Goal: Transaction & Acquisition: Download file/media

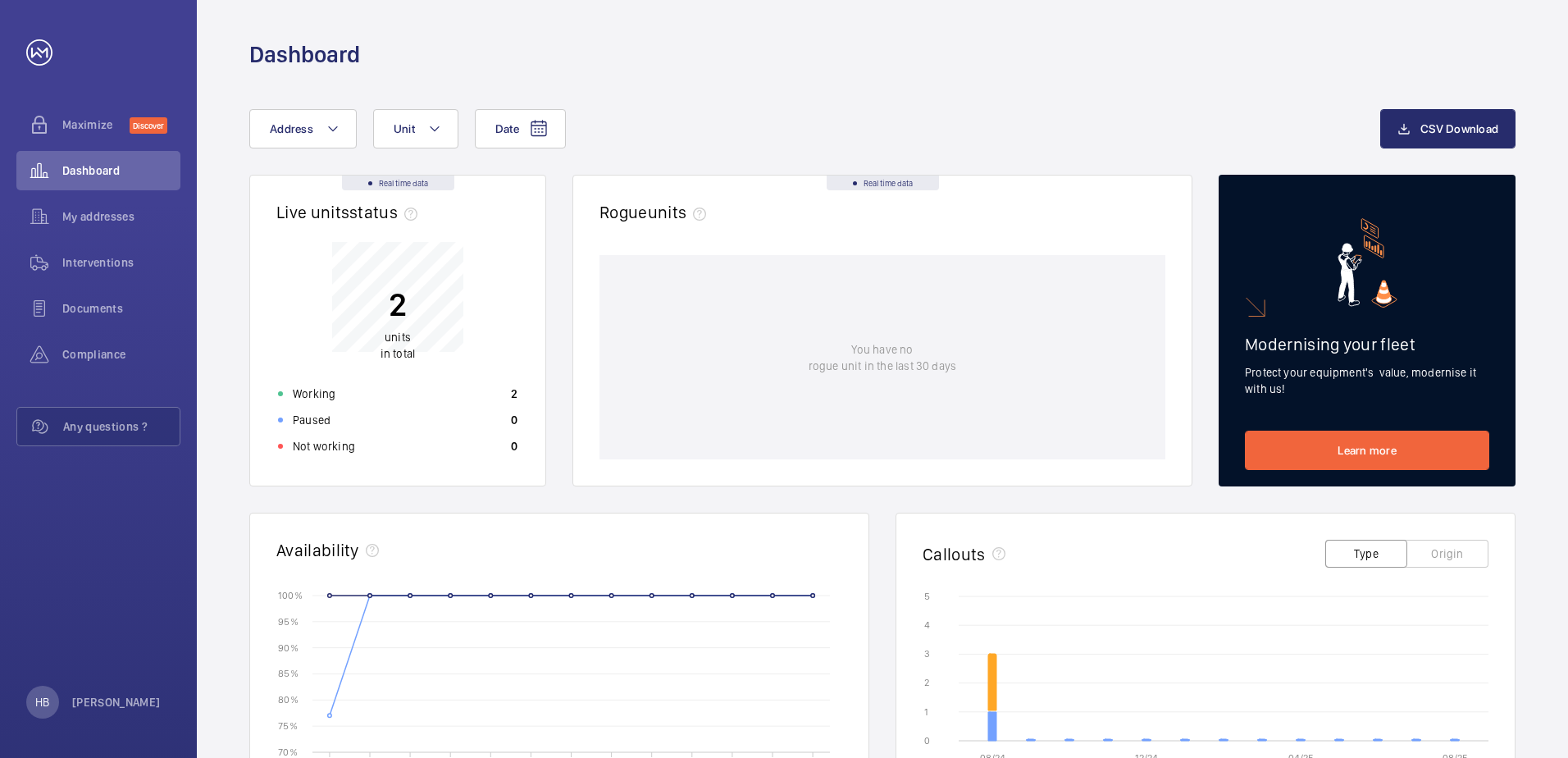
click at [892, 67] on div "Dashboard" at bounding box center [883, 54] width 1267 height 30
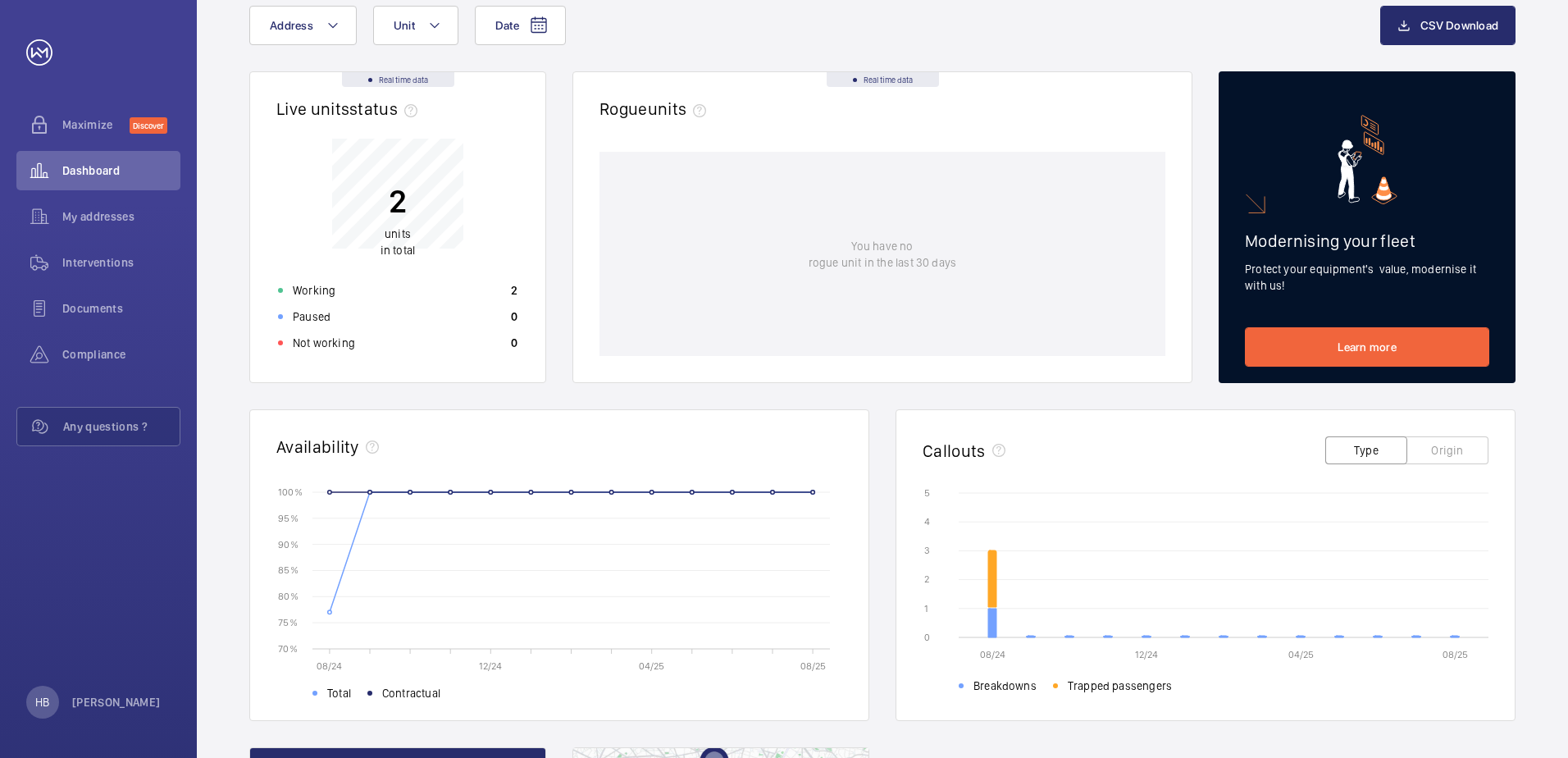
scroll to position [410, 0]
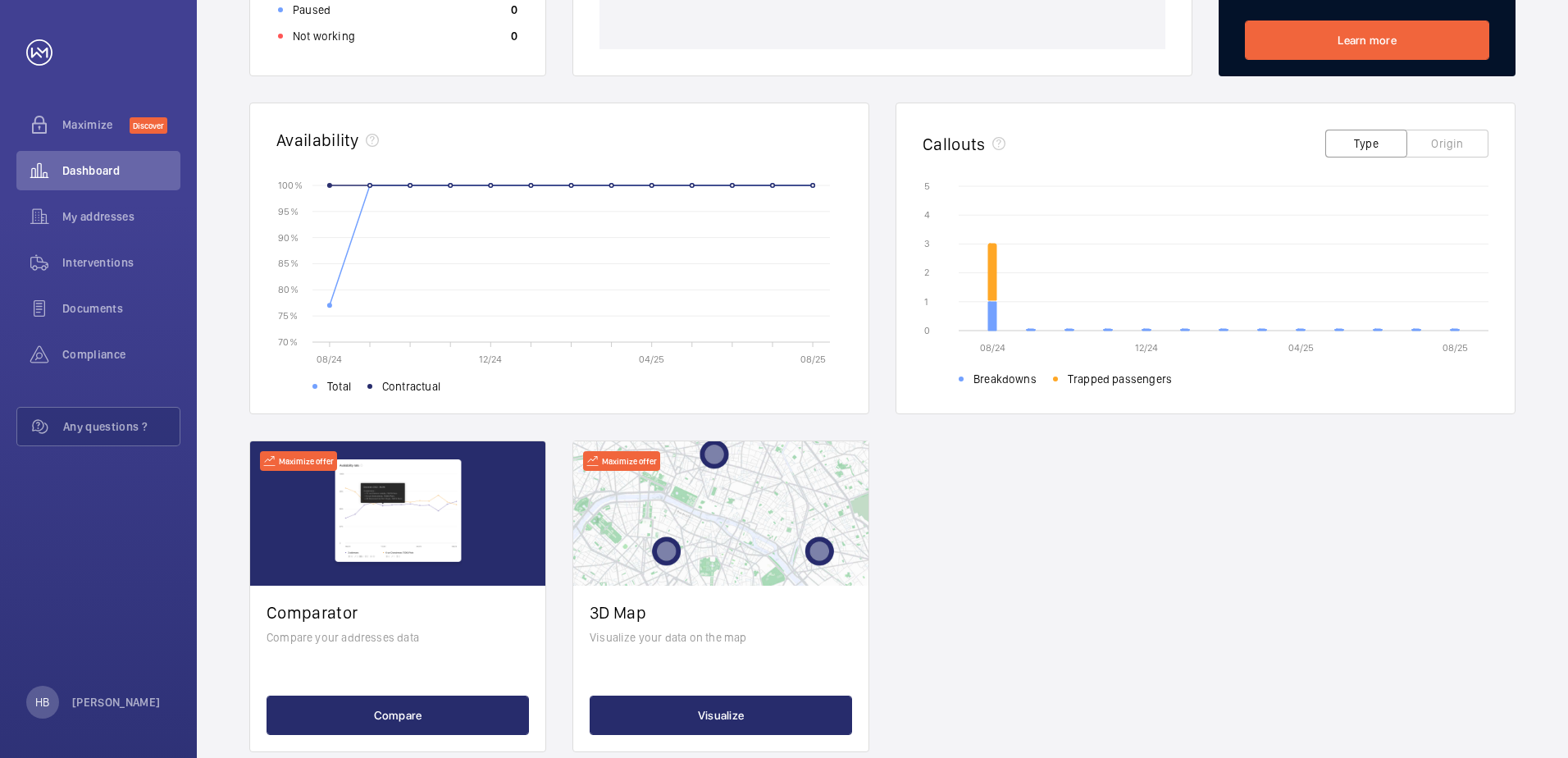
click at [329, 307] on circle at bounding box center [330, 305] width 4 height 4
click at [1141, 536] on div "Real time data Live units status﻿ 2 units in total Working 2 Paused 0 Not worki…" at bounding box center [883, 258] width 1267 height 988
click at [989, 272] on icon at bounding box center [992, 271] width 8 height 56
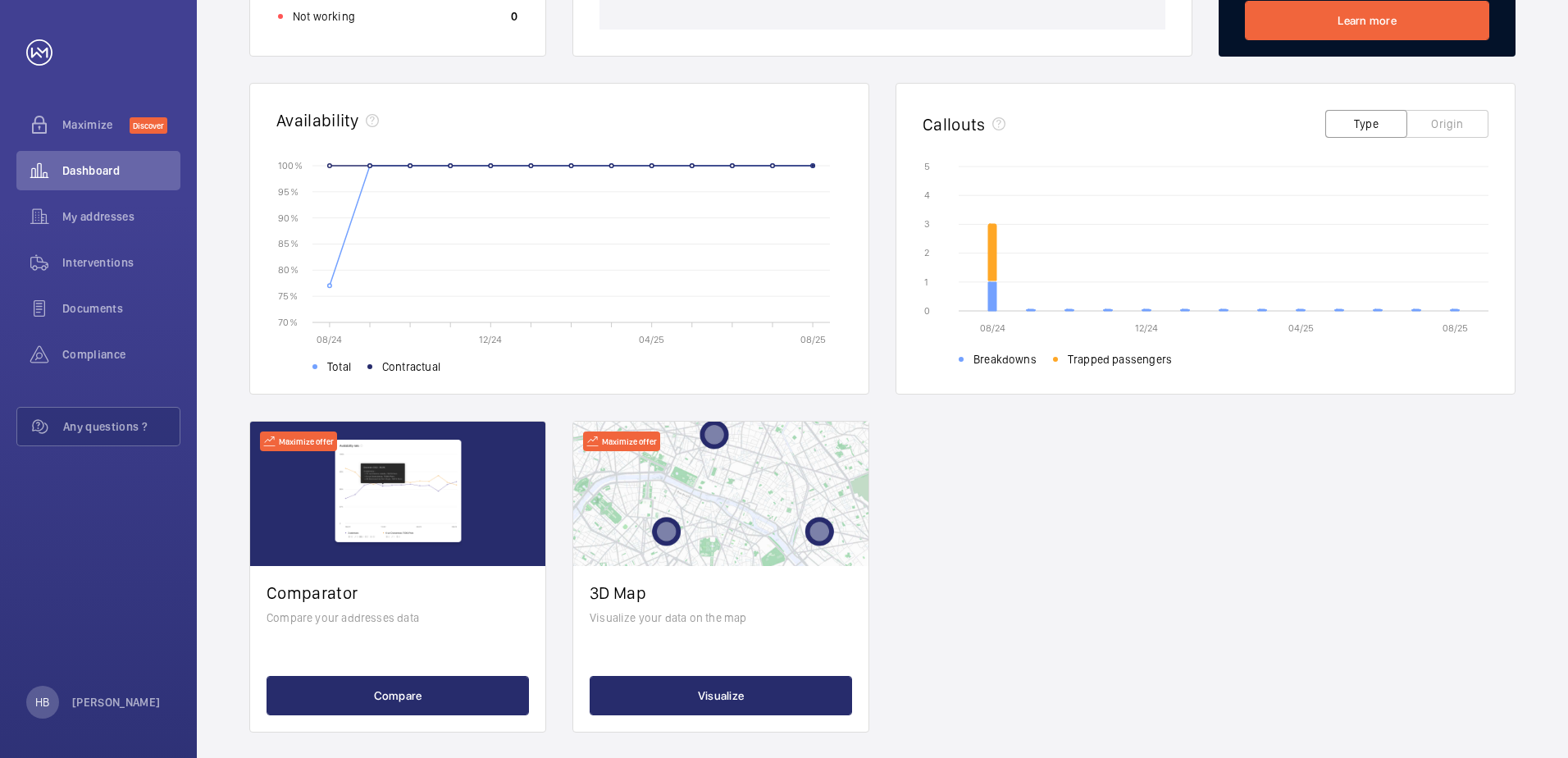
scroll to position [444, 0]
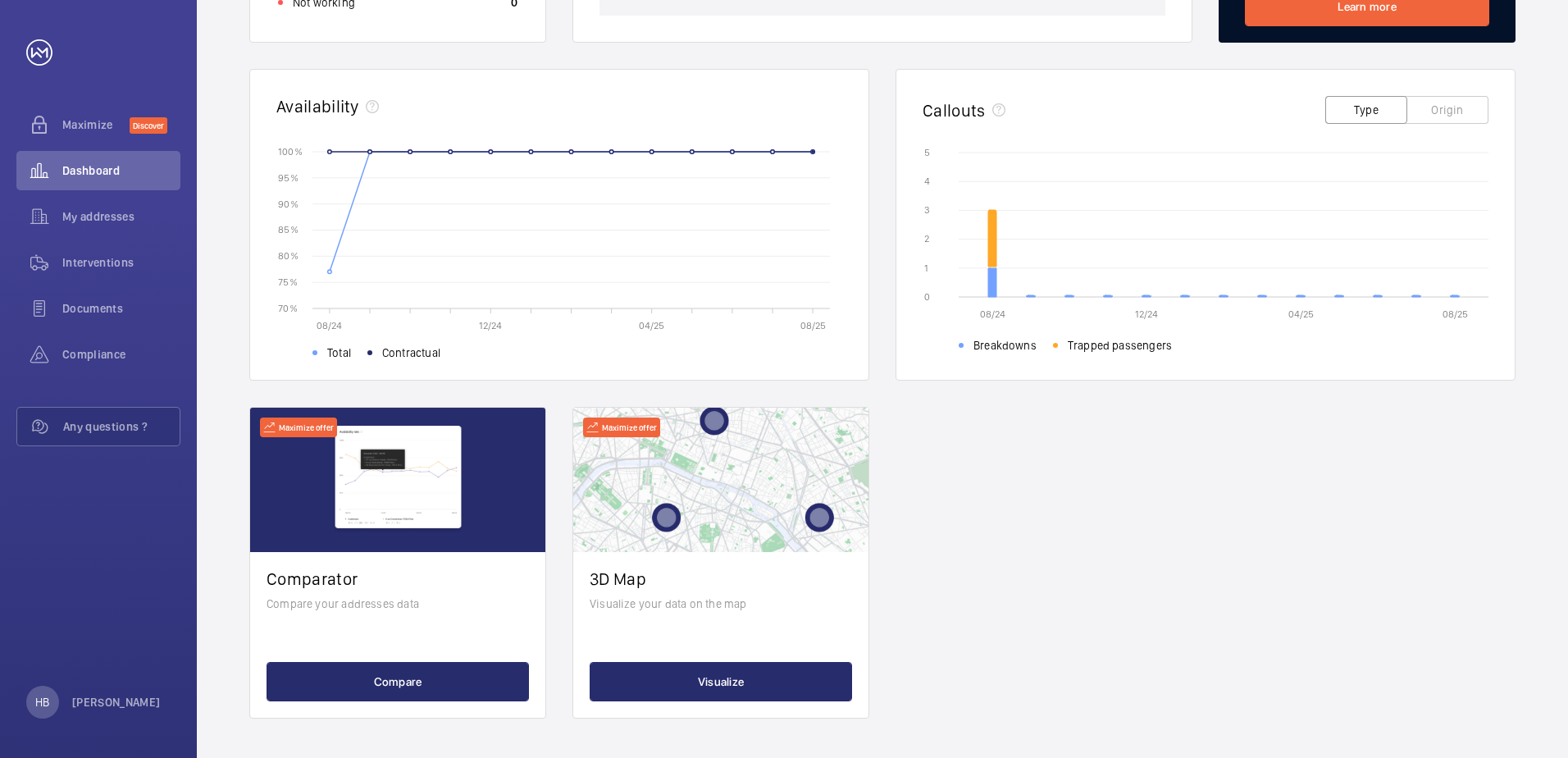
click at [1481, 116] on button "Origin" at bounding box center [1448, 110] width 82 height 28
click at [1375, 103] on button "Type" at bounding box center [1367, 110] width 82 height 28
click at [1472, 118] on button "Origin" at bounding box center [1448, 110] width 82 height 28
click at [1392, 107] on button "Type" at bounding box center [1367, 110] width 82 height 28
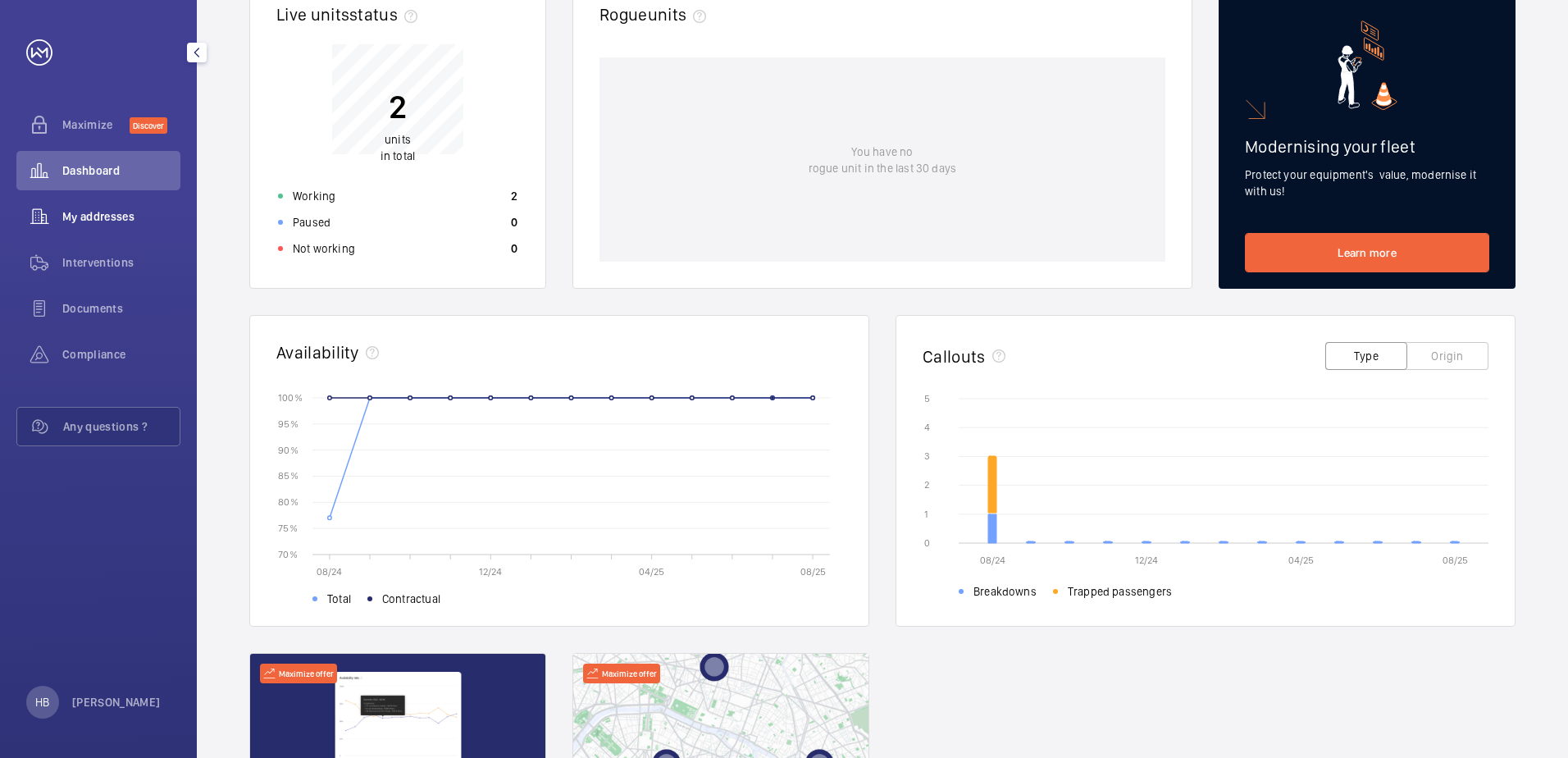
click at [123, 219] on span "My addresses" at bounding box center [122, 217] width 118 height 17
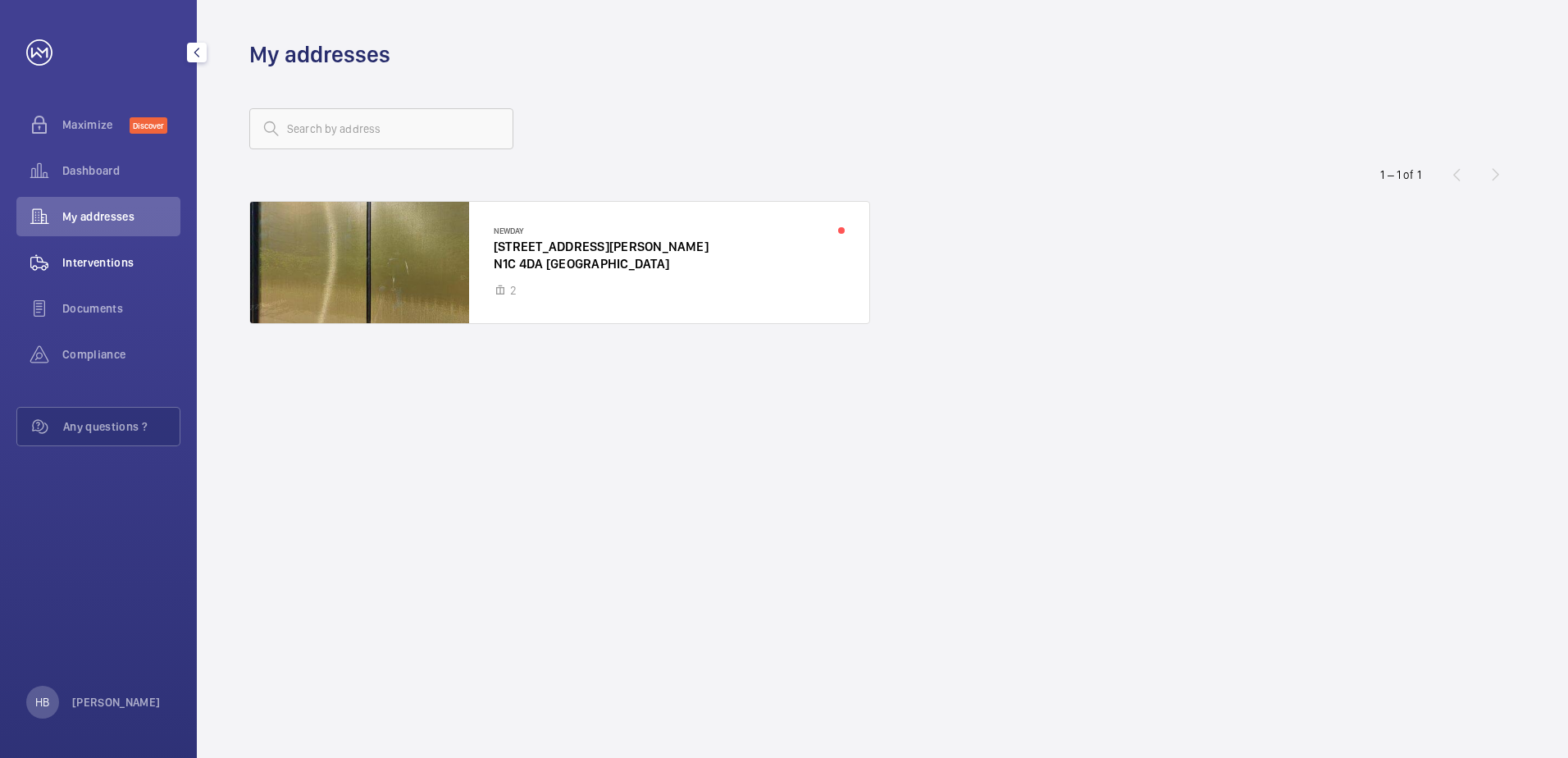
click at [119, 265] on span "Interventions" at bounding box center [122, 263] width 118 height 17
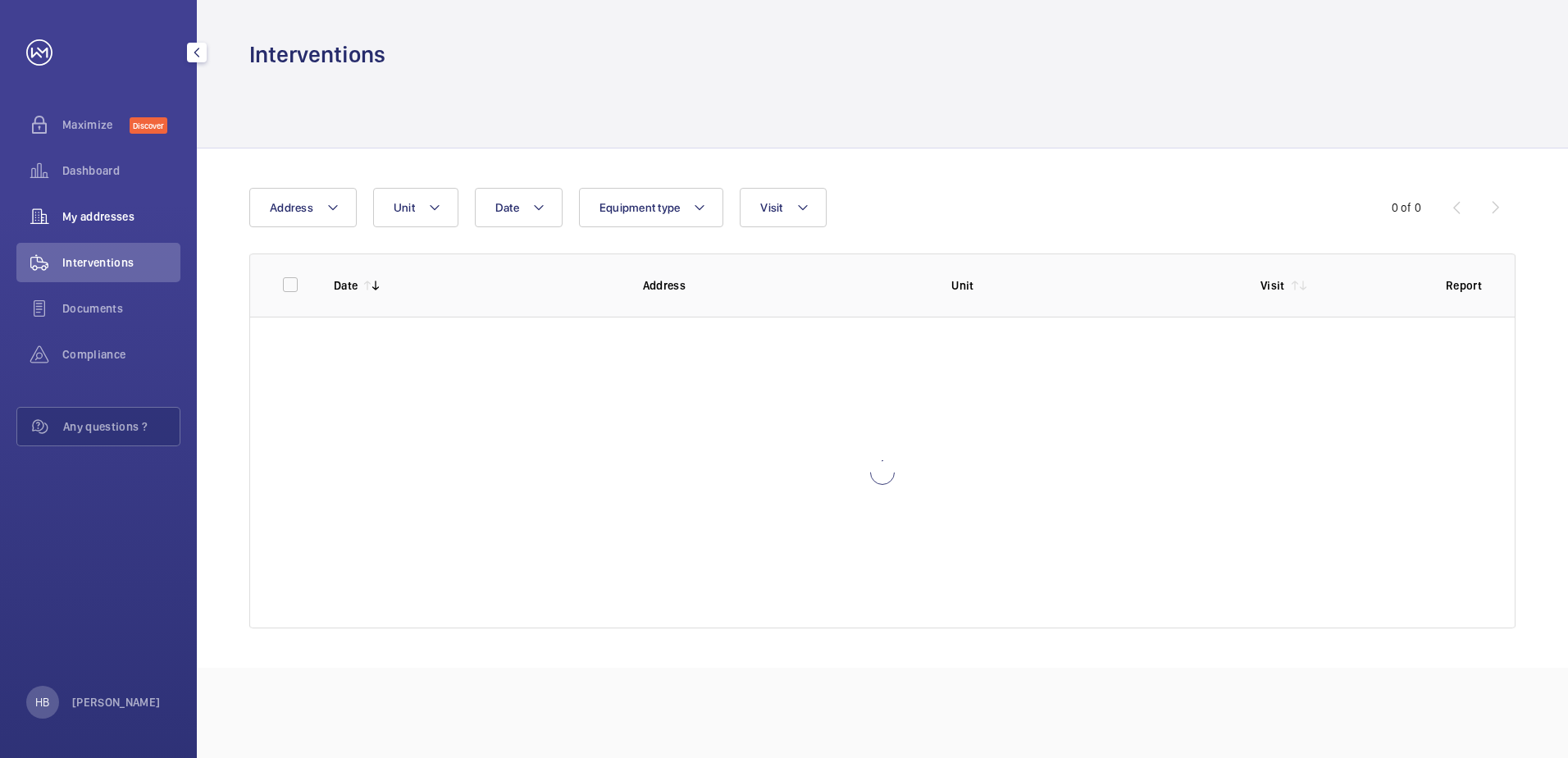
click at [130, 212] on span "My addresses" at bounding box center [122, 217] width 118 height 17
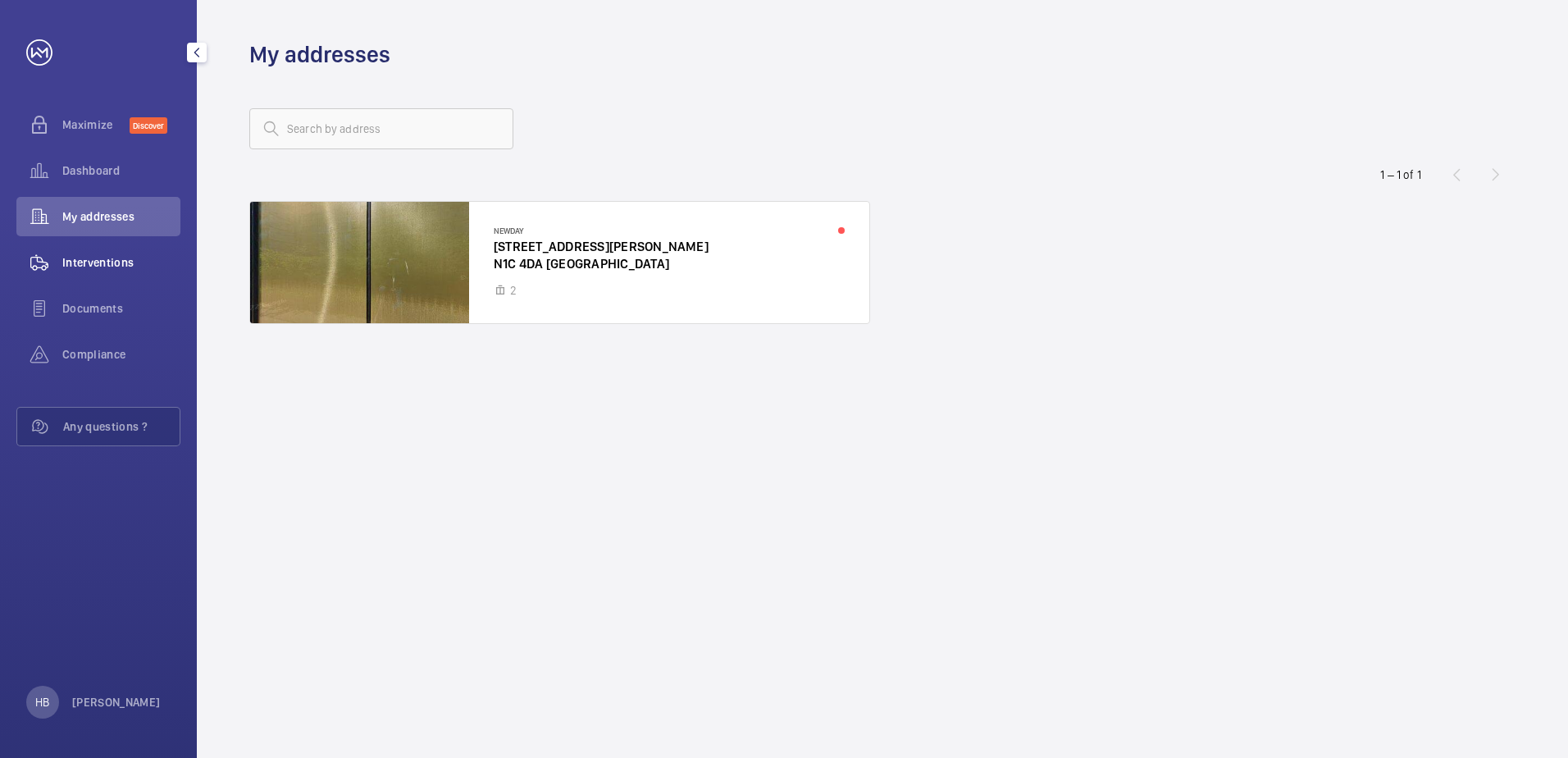
click at [103, 271] on div "Interventions" at bounding box center [98, 263] width 164 height 39
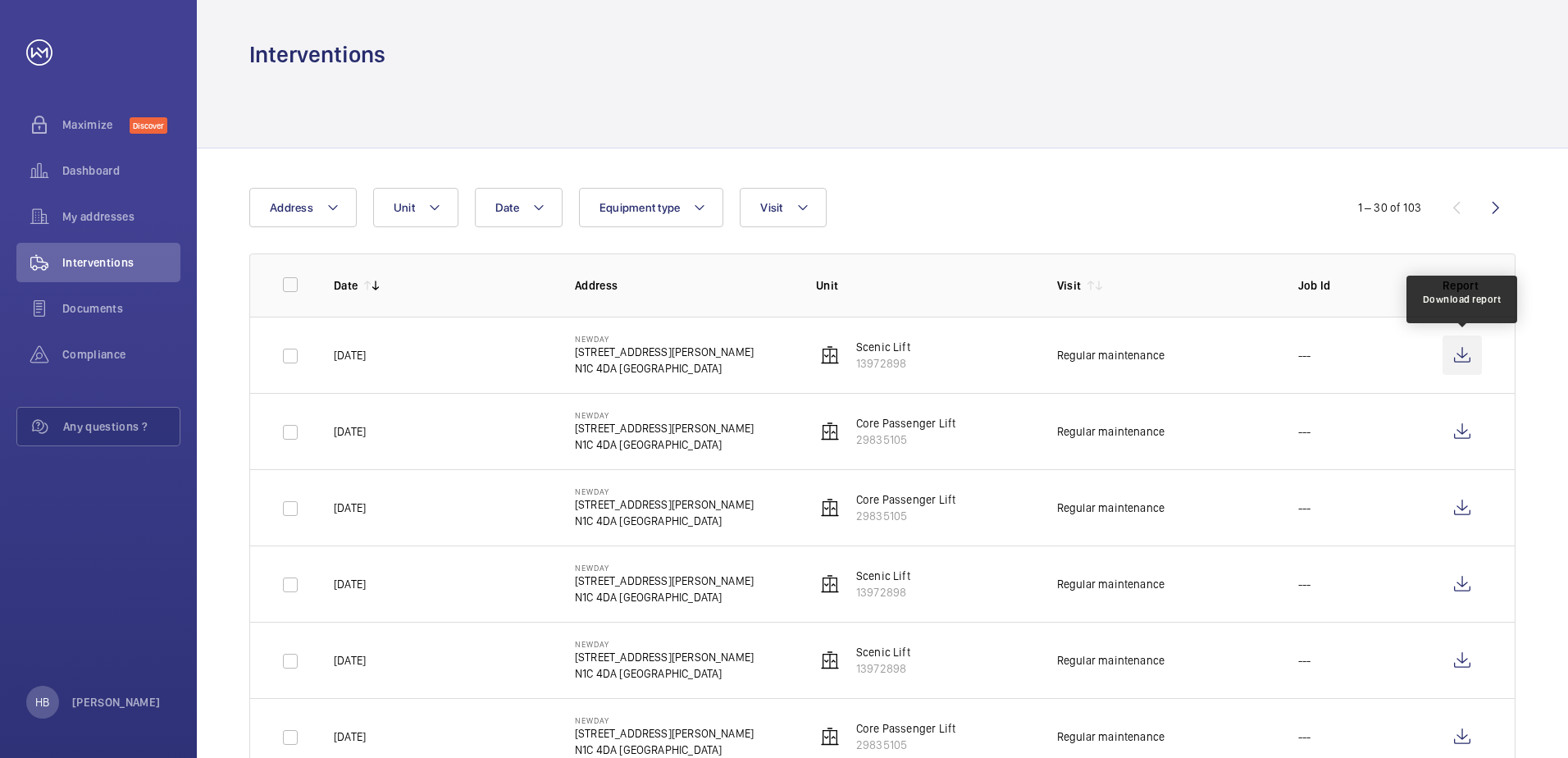
click at [1460, 347] on wm-front-icon-button at bounding box center [1462, 356] width 39 height 39
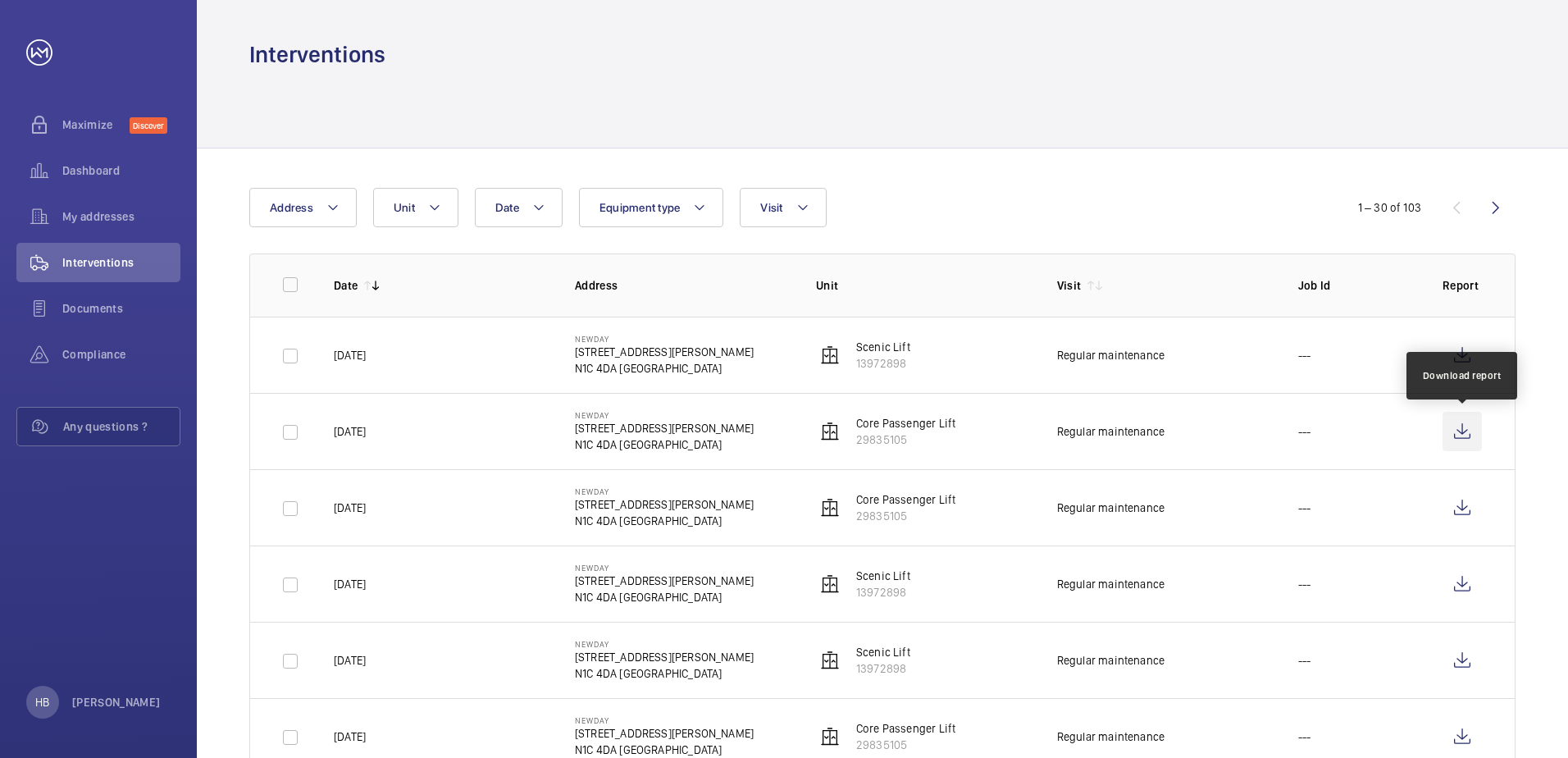
click at [1463, 436] on wm-front-icon-button at bounding box center [1462, 431] width 39 height 39
click at [1472, 422] on wm-front-icon-button at bounding box center [1462, 431] width 39 height 39
